Goal: Task Accomplishment & Management: Use online tool/utility

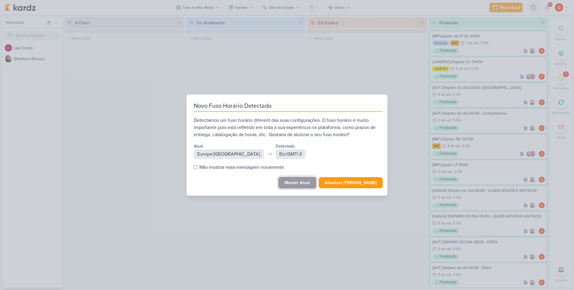
click at [309, 185] on button "Manter Atual" at bounding box center [297, 183] width 38 height 12
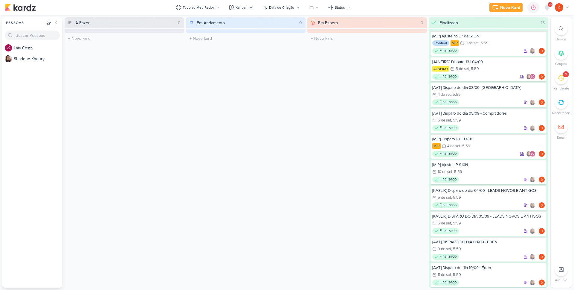
click at [561, 79] on icon at bounding box center [560, 77] width 7 height 7
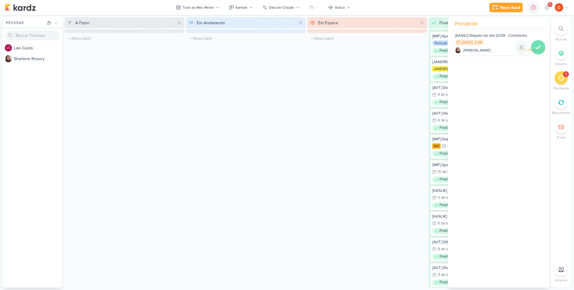
click at [534, 45] on icon at bounding box center [537, 47] width 7 height 7
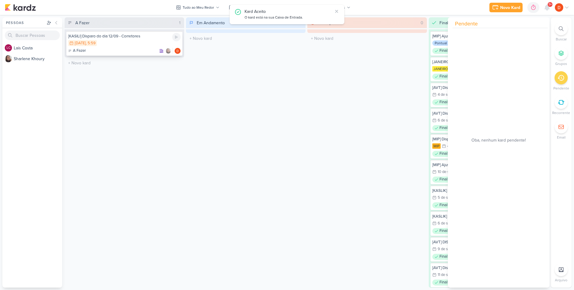
click at [114, 41] on div "13/9 [DATE] 5:59" at bounding box center [124, 43] width 112 height 7
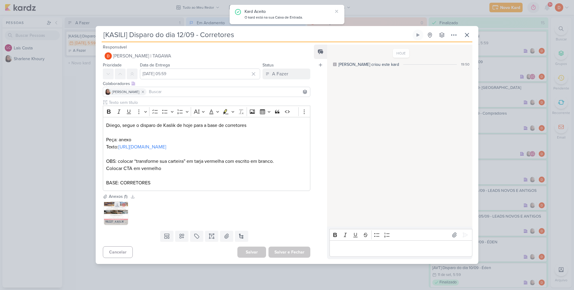
click at [116, 207] on icon at bounding box center [117, 205] width 4 height 4
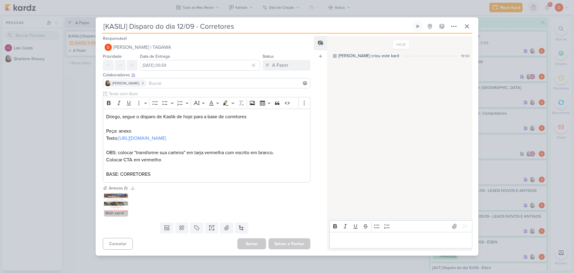
click at [87, 89] on div "[KASILI] Disparo do dia 12/09 - Corretores" at bounding box center [287, 136] width 574 height 273
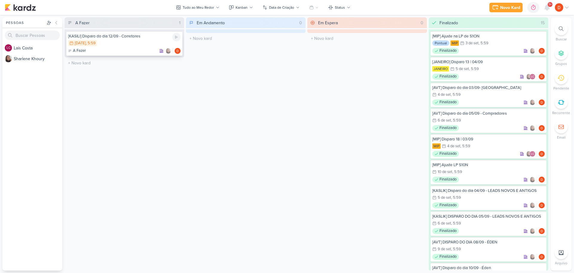
click at [125, 48] on div "A Fazer" at bounding box center [124, 51] width 112 height 6
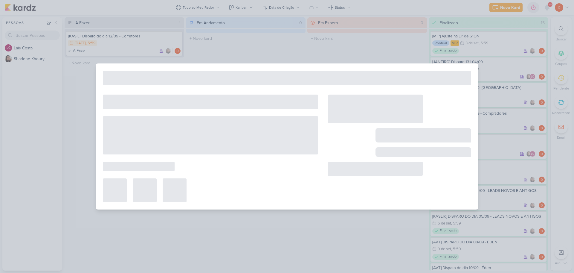
click at [125, 48] on div at bounding box center [287, 136] width 574 height 273
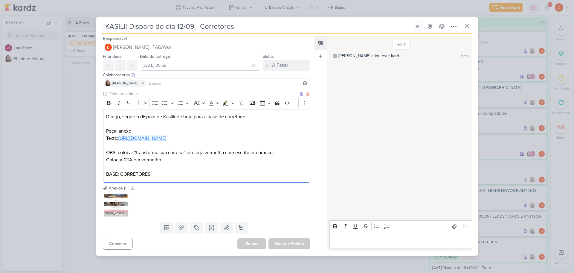
drag, startPoint x: 125, startPoint y: 142, endPoint x: 107, endPoint y: 138, distance: 18.5
click at [107, 138] on p "Texto: [URL][DOMAIN_NAME]" at bounding box center [206, 138] width 201 height 7
copy link "[URL][DOMAIN_NAME]"
drag, startPoint x: 74, startPoint y: 83, endPoint x: 86, endPoint y: 74, distance: 15.3
click at [79, 83] on div "[KASILI] Disparo do dia 12/09 - Corretores" at bounding box center [287, 136] width 574 height 273
